Goal: Navigation & Orientation: Find specific page/section

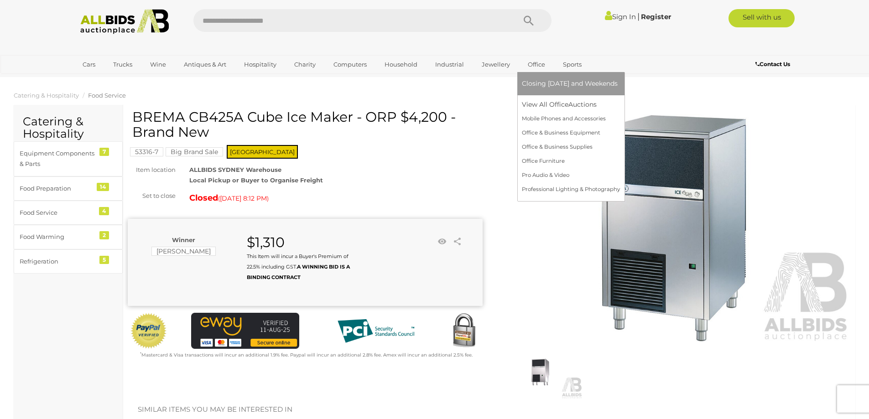
click at [534, 64] on link "Office" at bounding box center [536, 64] width 29 height 15
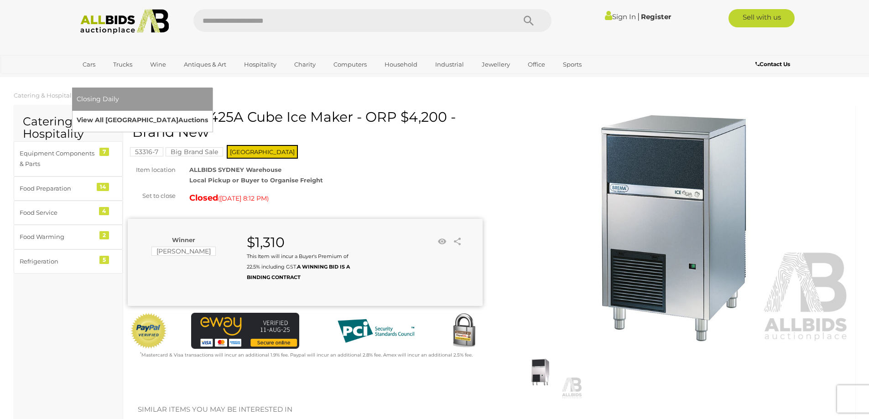
click at [208, 113] on link "View All Sydney Auctions" at bounding box center [142, 120] width 131 height 14
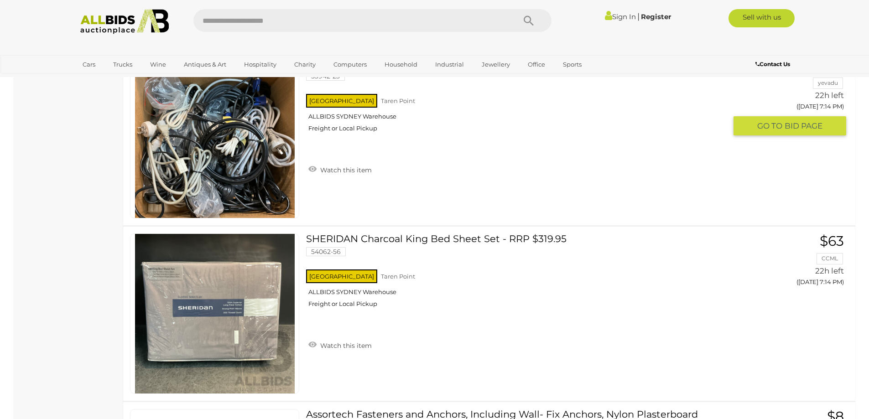
scroll to position [4789, 0]
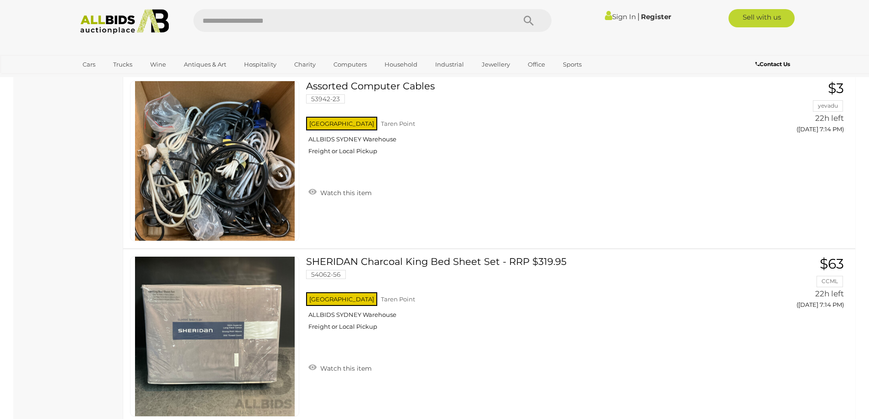
drag, startPoint x: 533, startPoint y: 229, endPoint x: 735, endPoint y: 223, distance: 202.6
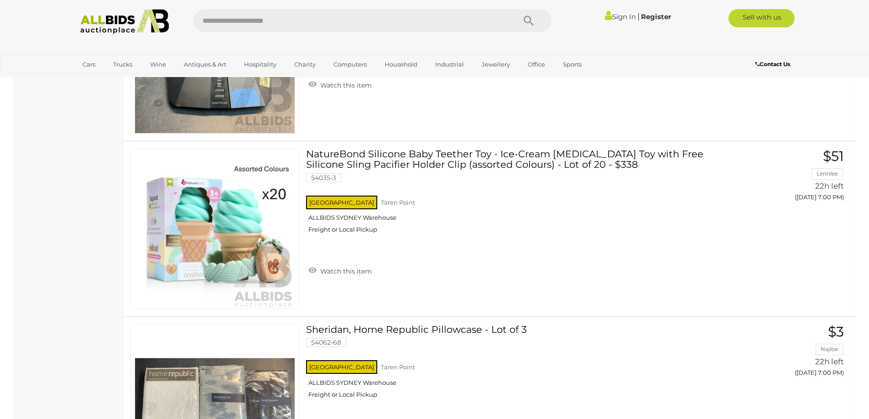
scroll to position [0, 0]
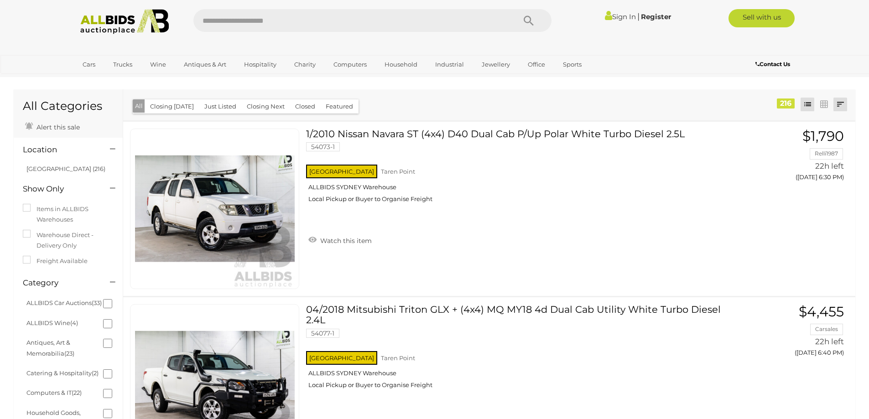
click at [838, 105] on link at bounding box center [840, 105] width 14 height 14
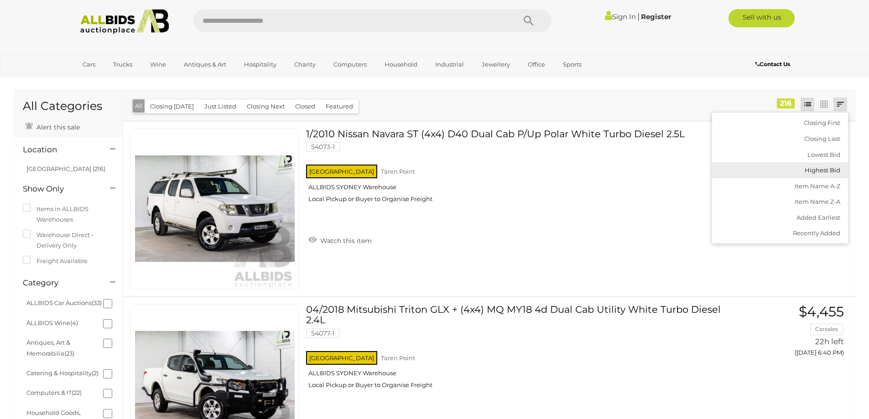
click at [830, 172] on link "Highest Bid" at bounding box center [780, 170] width 136 height 16
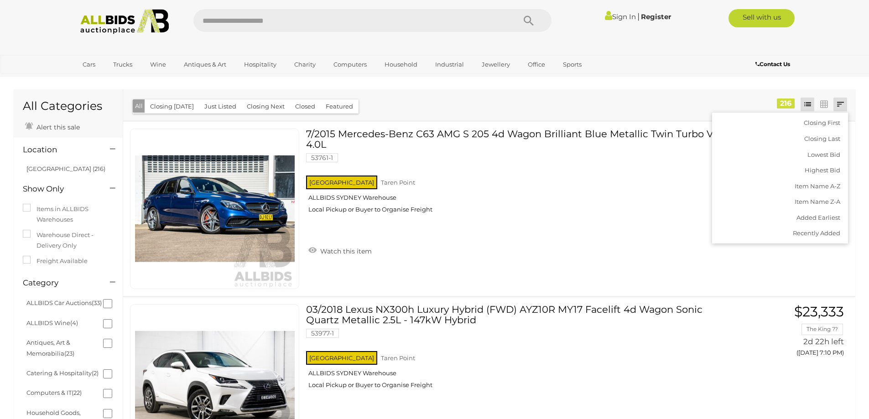
click at [509, 94] on div "Closing First Closing Last Lowest Bid Highest Bid Item Name A-Z Item Name Z-A A…" at bounding box center [489, 104] width 732 height 31
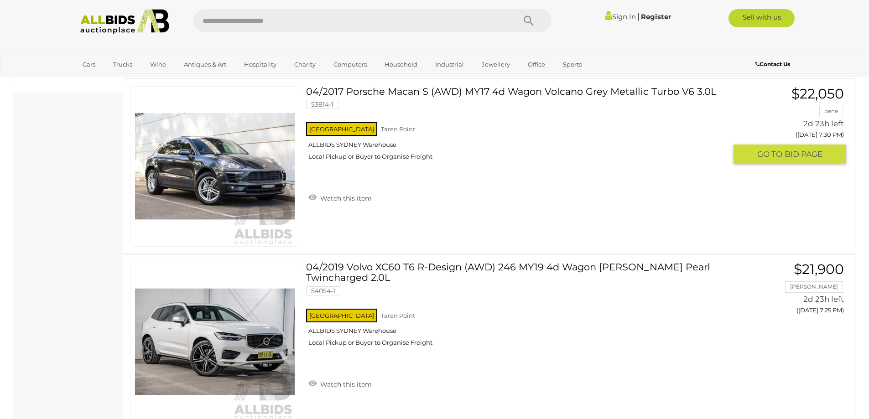
scroll to position [547, 0]
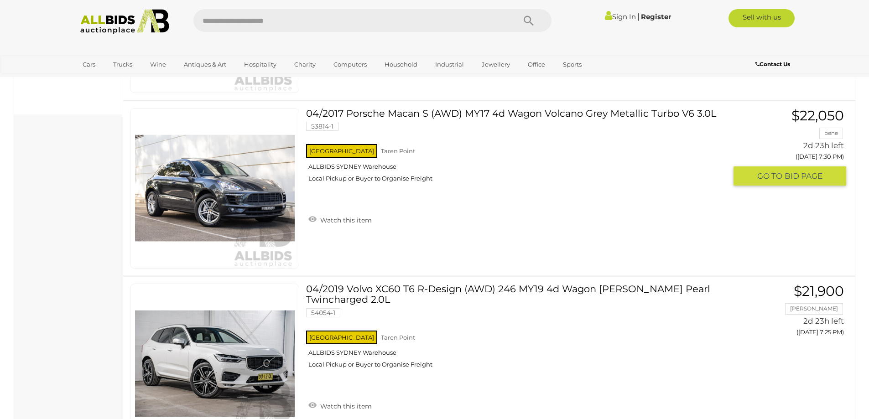
click at [353, 114] on link "04/2017 Porsche Macan S (AWD) MY17 4d Wagon Volcano Grey Metallic Turbo V6 3.0L…" at bounding box center [519, 148] width 413 height 81
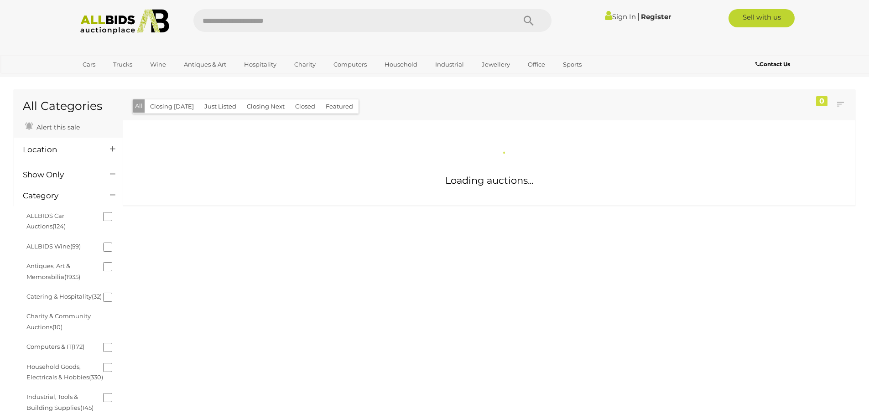
scroll to position [491, 0]
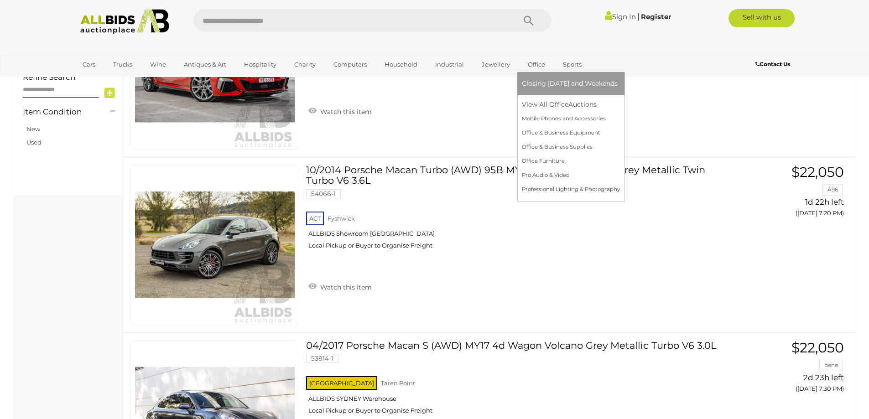
scroll to position [561, 0]
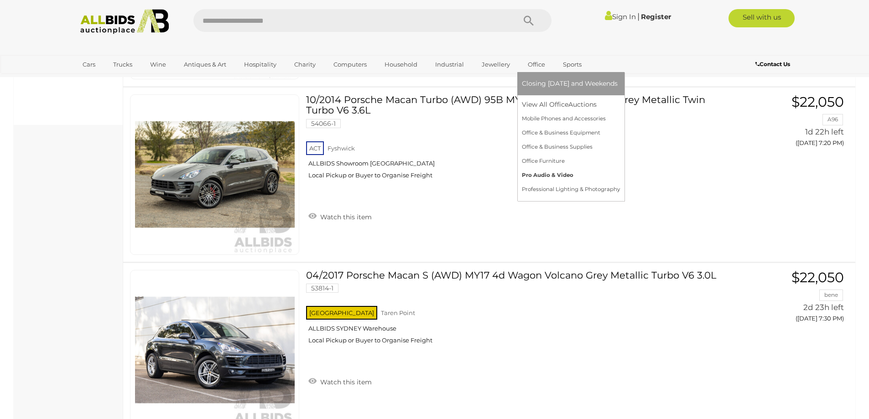
click at [556, 173] on link "Pro Audio & Video" at bounding box center [571, 175] width 98 height 14
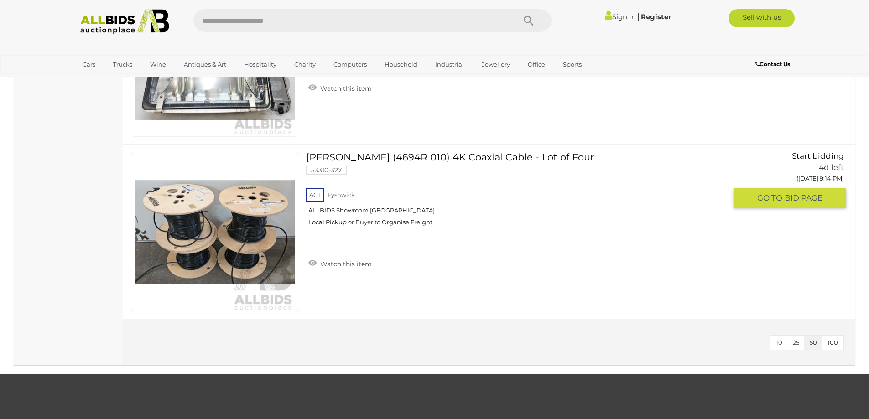
scroll to position [8484, 0]
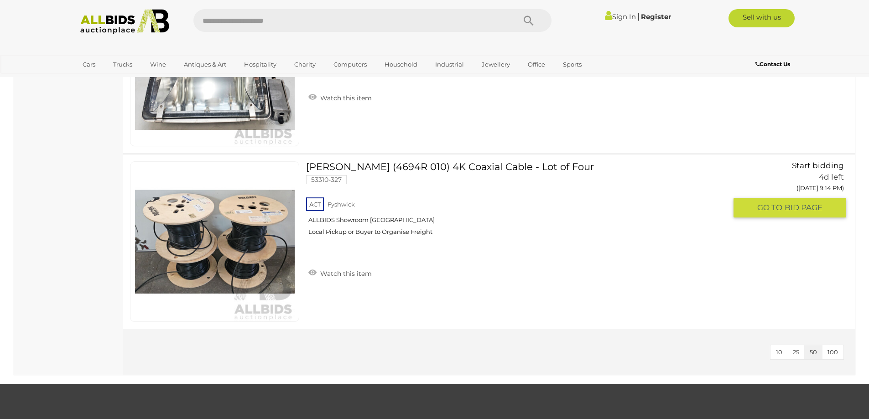
drag, startPoint x: 534, startPoint y: 255, endPoint x: 529, endPoint y: 218, distance: 37.2
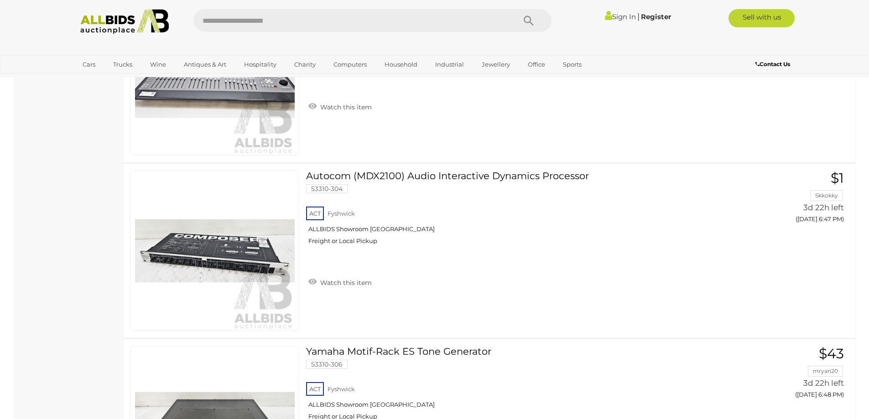
scroll to position [0, 0]
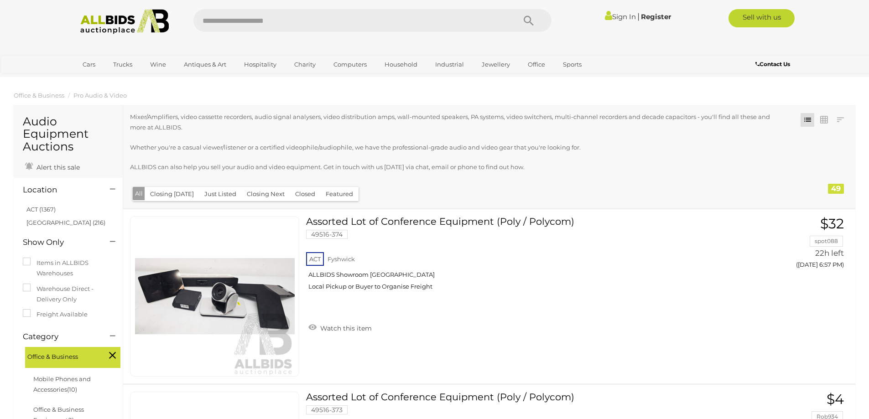
drag, startPoint x: 639, startPoint y: 244, endPoint x: 595, endPoint y: 20, distance: 227.8
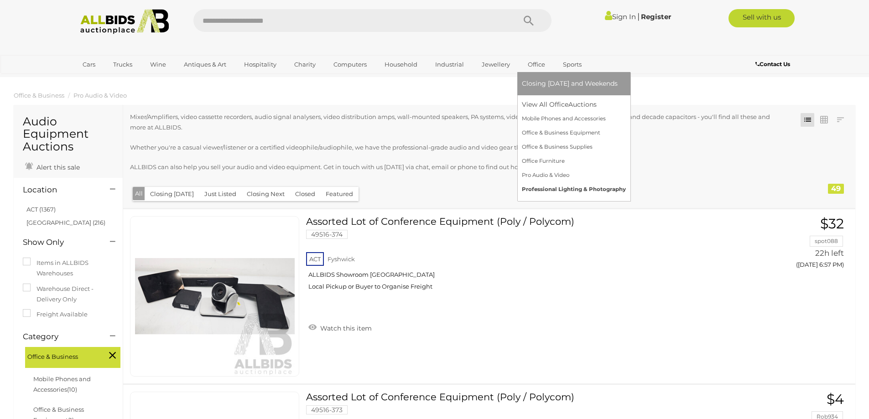
click at [547, 187] on link "Professional Lighting & Photography" at bounding box center [574, 189] width 104 height 14
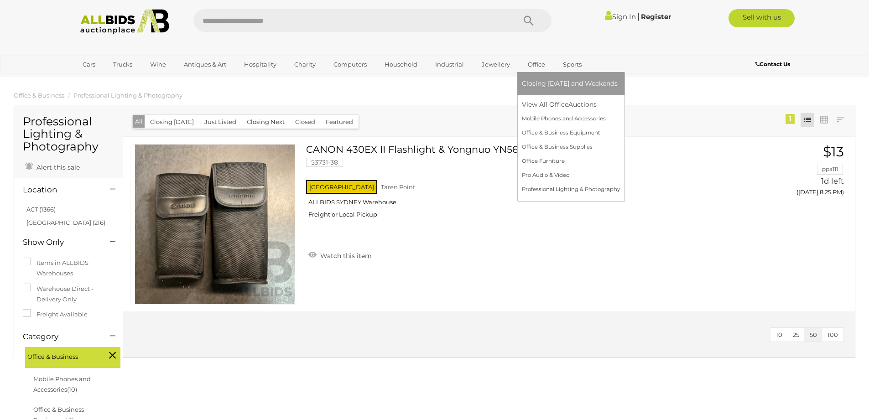
click at [530, 64] on link "Office" at bounding box center [536, 64] width 29 height 15
click at [541, 103] on link "View All Office Auctions" at bounding box center [571, 105] width 98 height 14
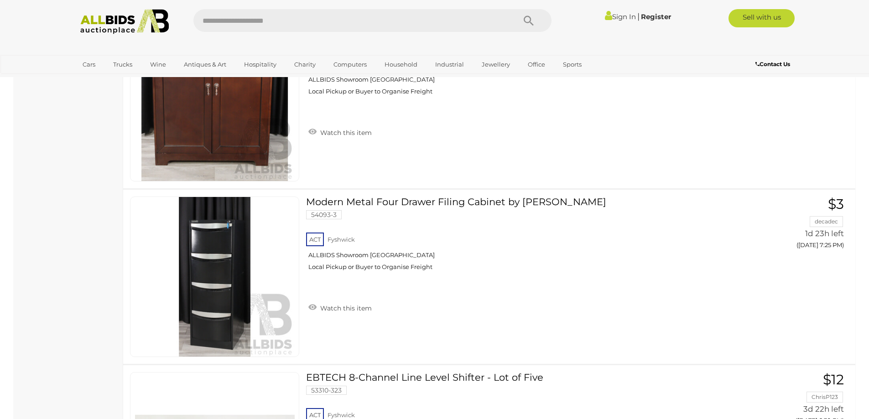
scroll to position [867, 0]
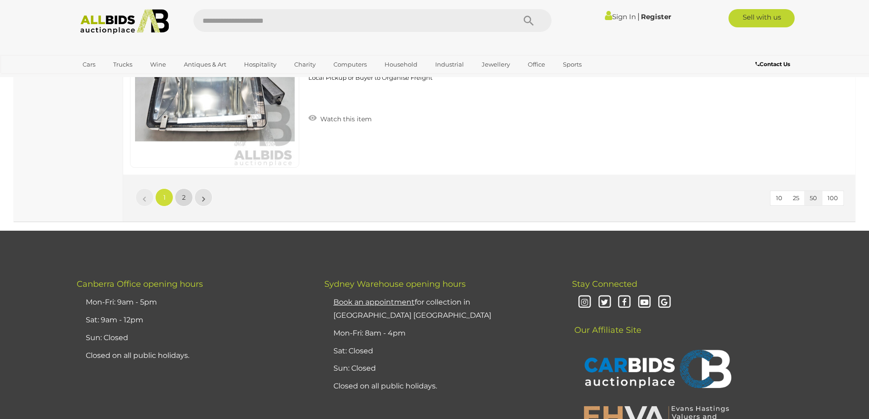
click at [188, 197] on link "2" at bounding box center [184, 197] width 18 height 18
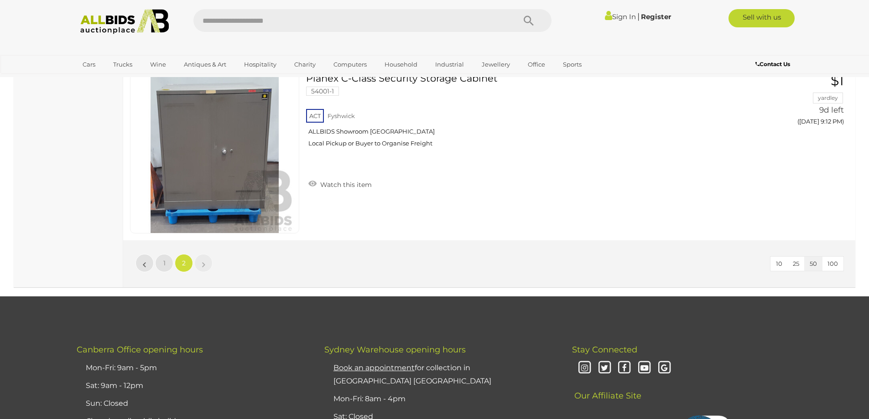
scroll to position [1834, 0]
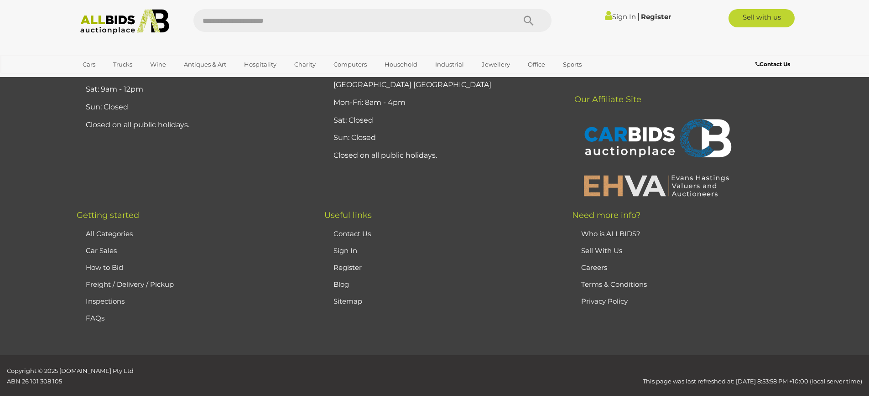
click at [120, 23] on img at bounding box center [124, 21] width 99 height 25
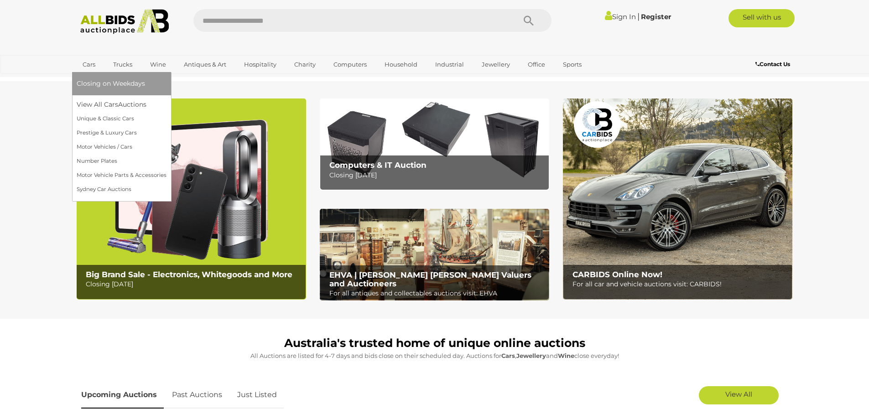
click at [95, 62] on link "Cars" at bounding box center [89, 64] width 25 height 15
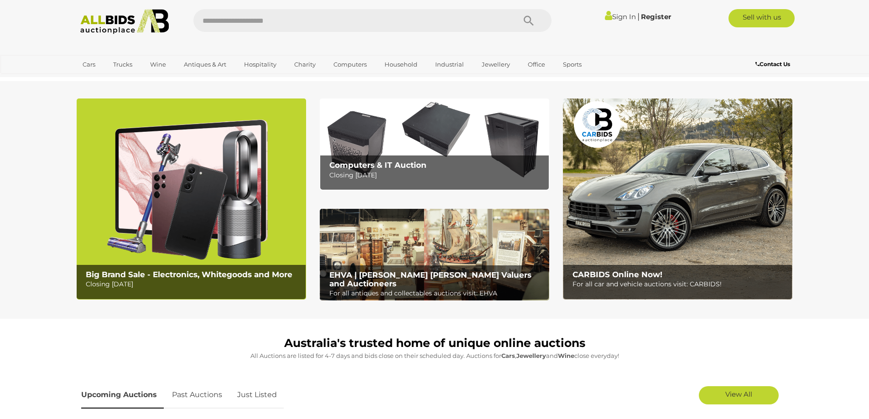
click at [692, 197] on img at bounding box center [677, 199] width 229 height 201
